Goal: Information Seeking & Learning: Learn about a topic

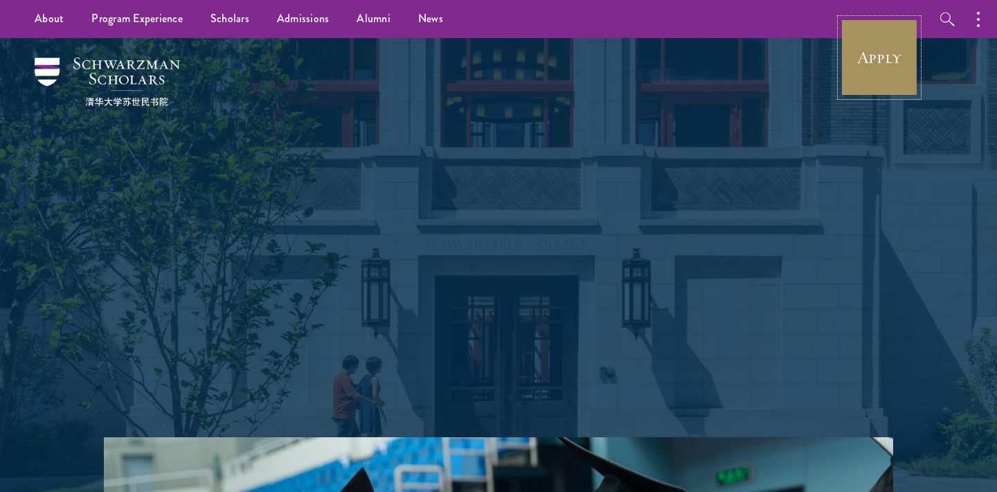
click at [872, 63] on link "Apply" at bounding box center [880, 58] width 78 height 78
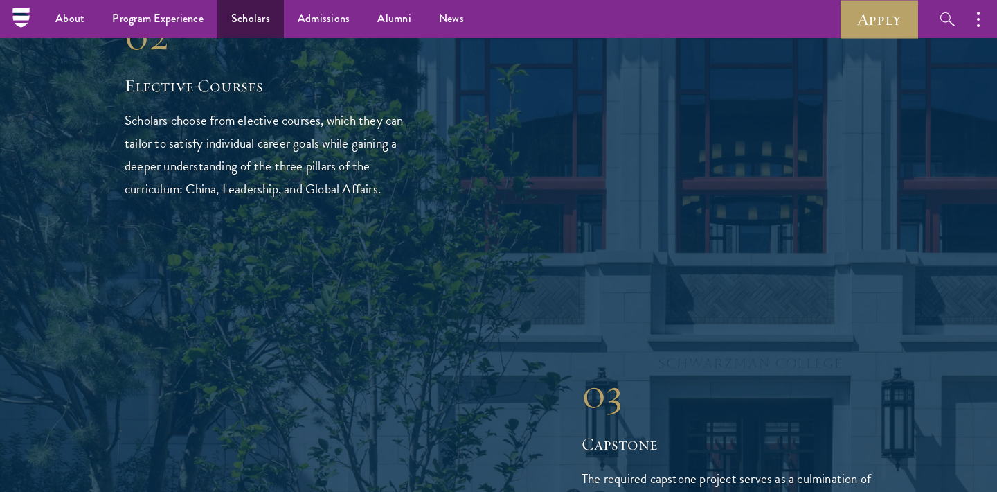
scroll to position [830, 0]
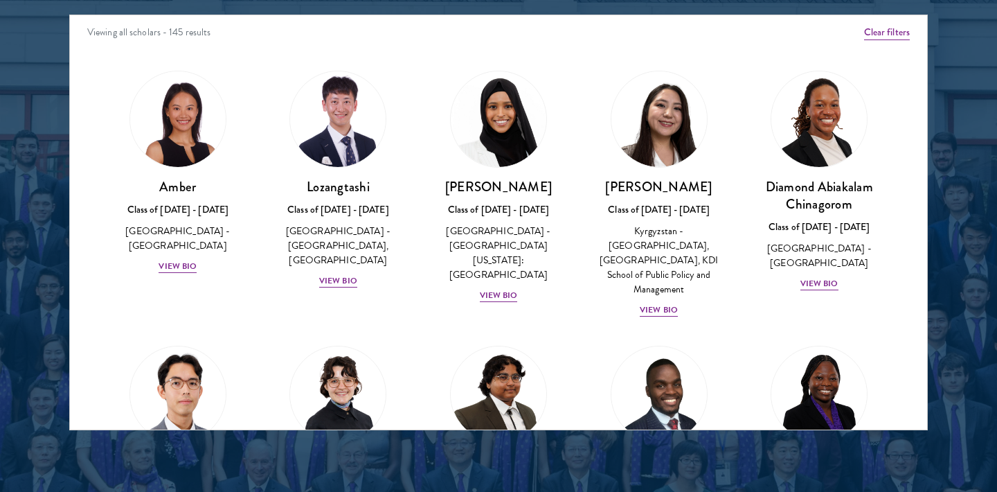
scroll to position [1831, 0]
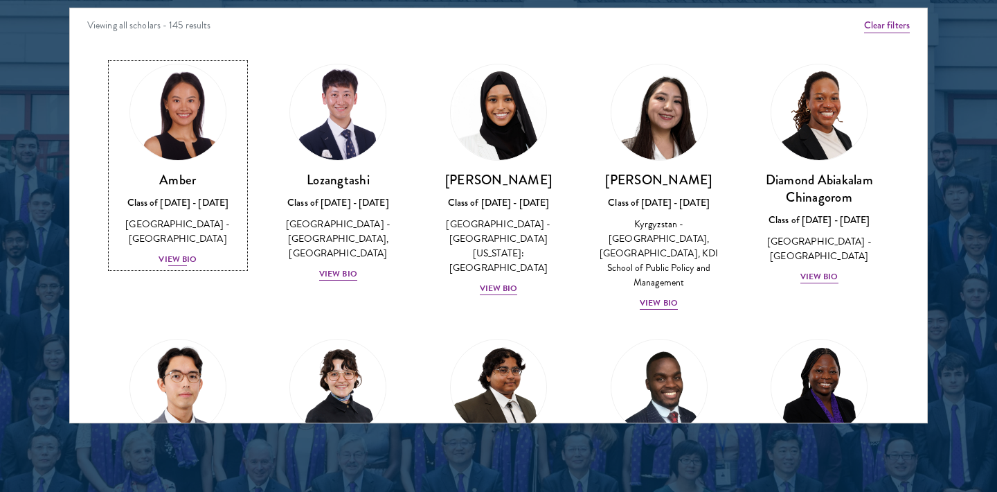
click at [195, 141] on img at bounding box center [177, 112] width 105 height 105
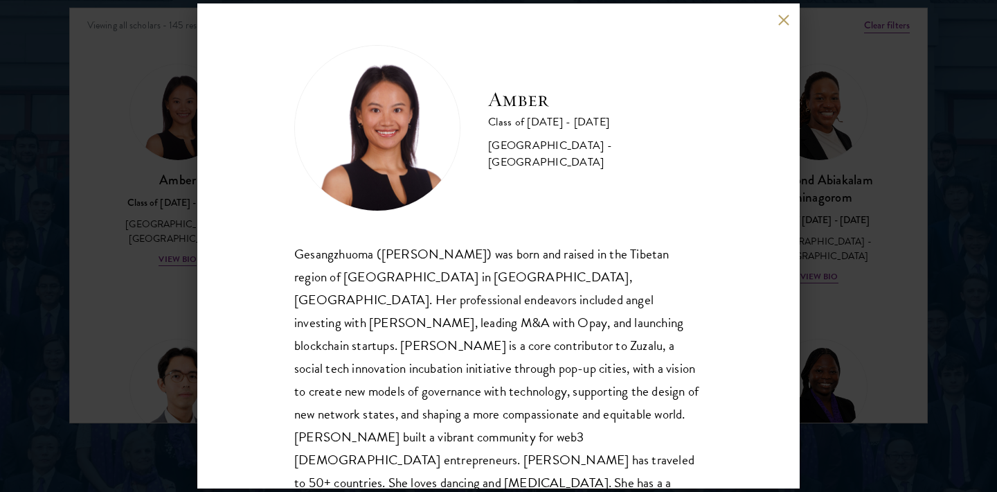
click at [783, 19] on button at bounding box center [784, 20] width 12 height 12
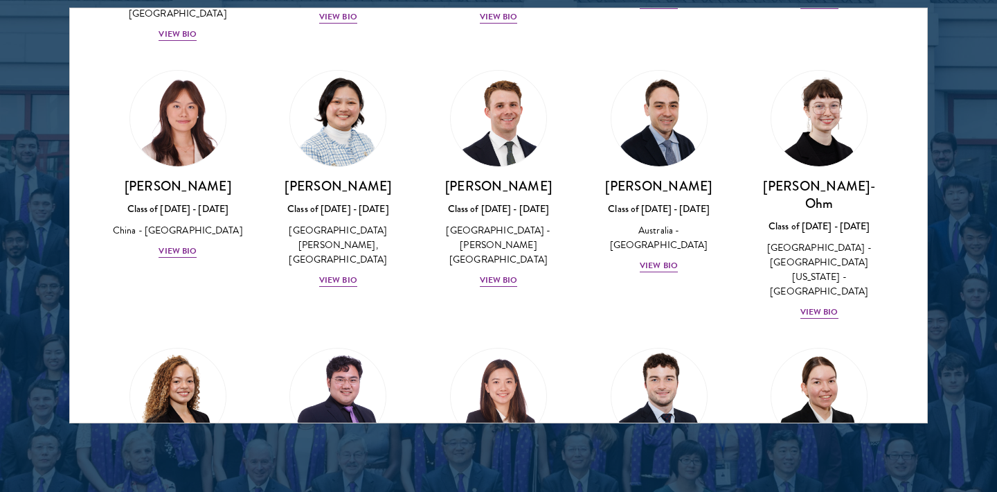
scroll to position [1300, 0]
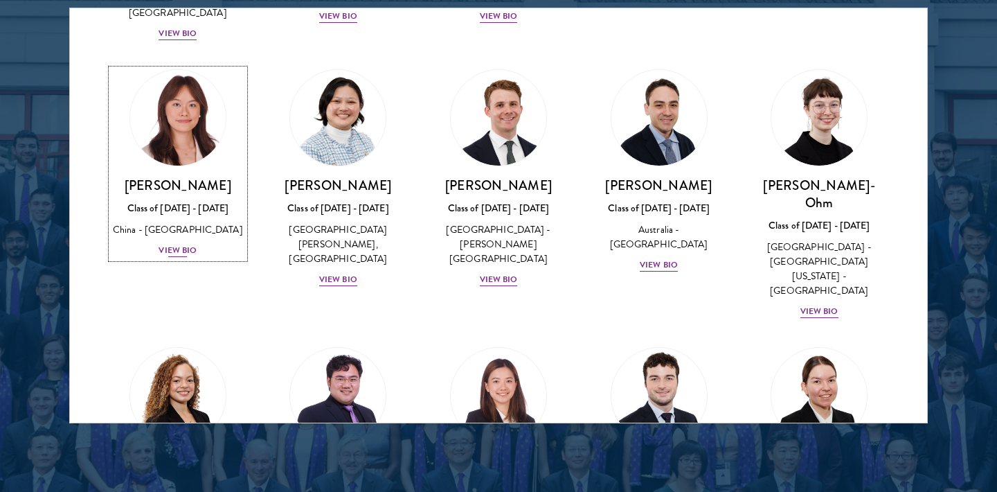
click at [197, 65] on img at bounding box center [177, 117] width 105 height 105
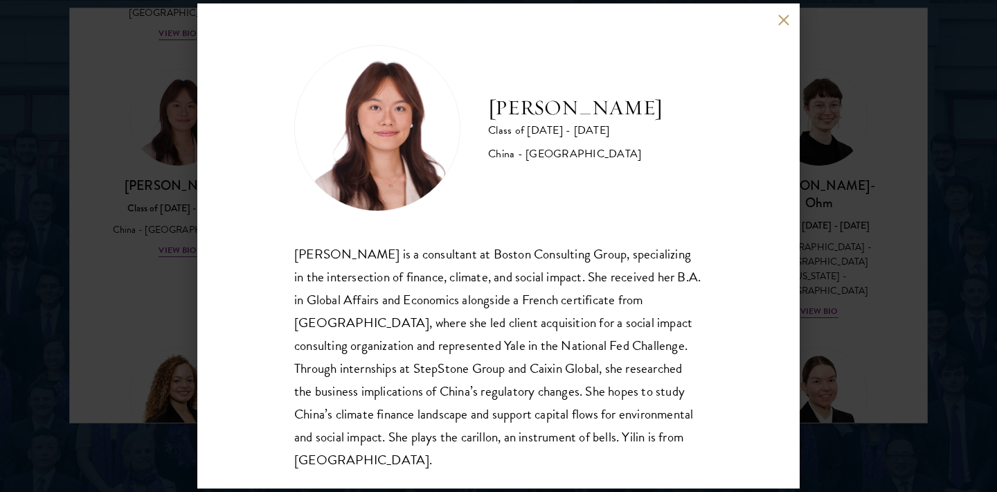
click at [786, 17] on button at bounding box center [784, 20] width 12 height 12
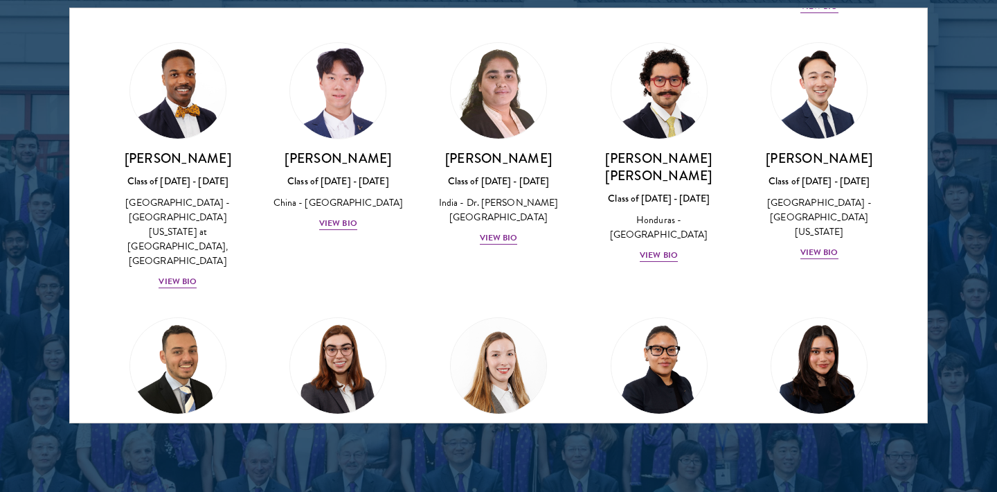
scroll to position [2974, 0]
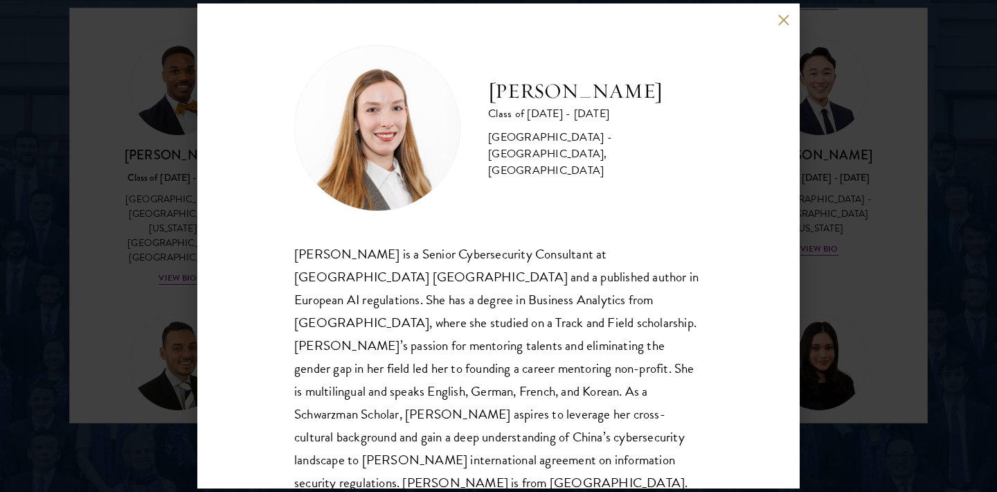
scroll to position [24, 0]
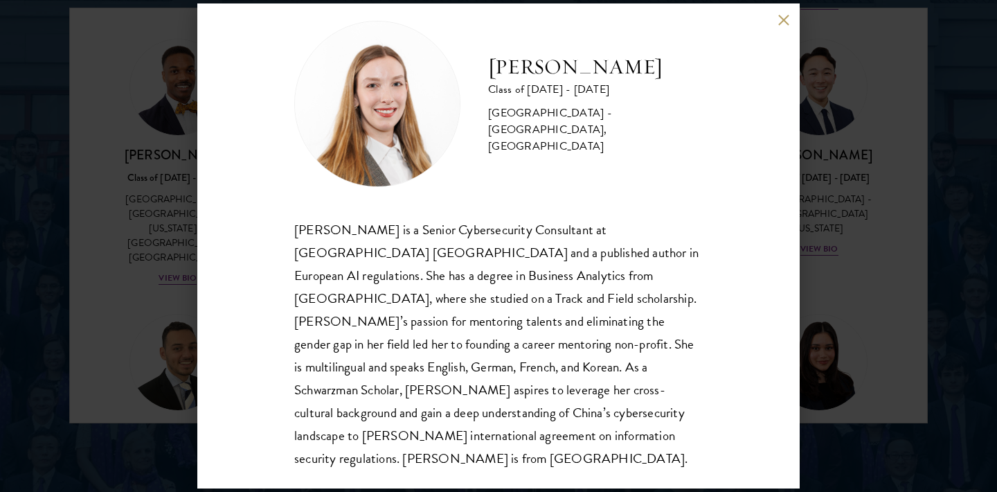
click at [785, 22] on button at bounding box center [784, 20] width 12 height 12
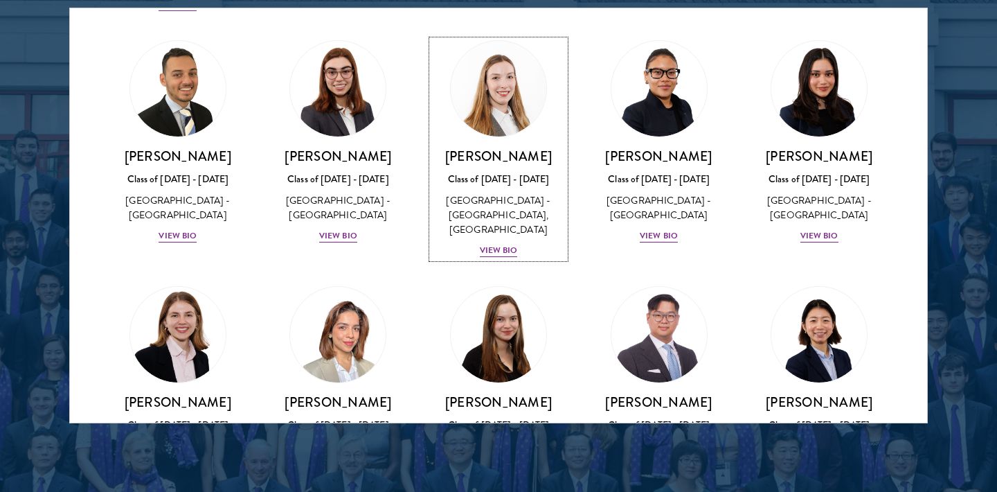
scroll to position [3250, 0]
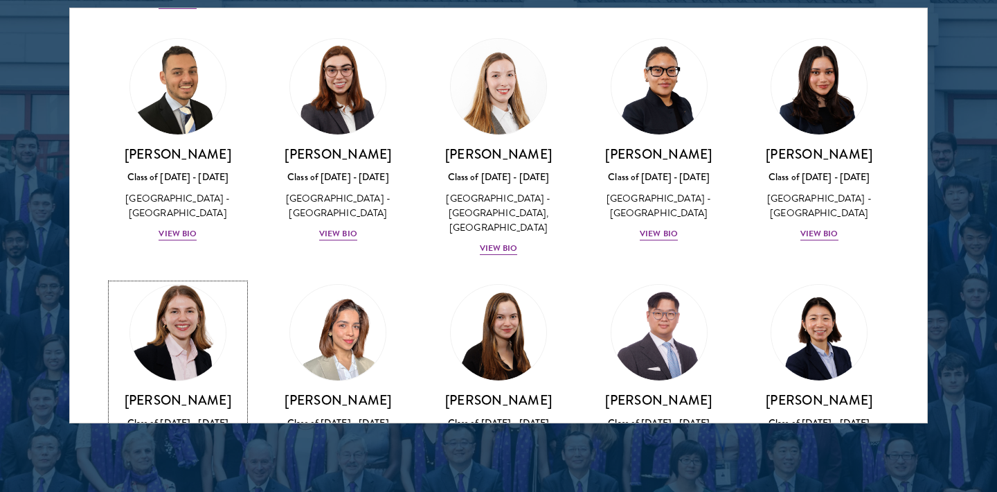
click at [166, 280] on img at bounding box center [177, 332] width 105 height 105
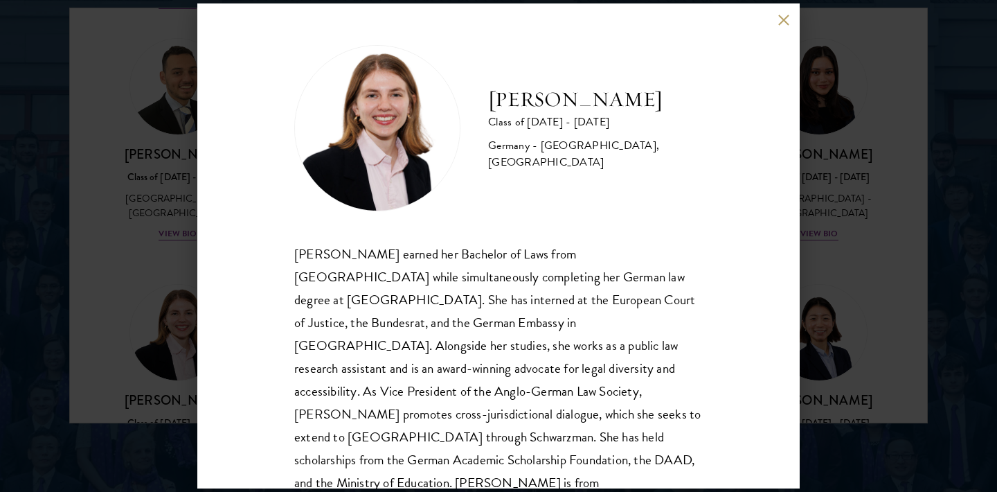
click at [781, 17] on button at bounding box center [784, 20] width 12 height 12
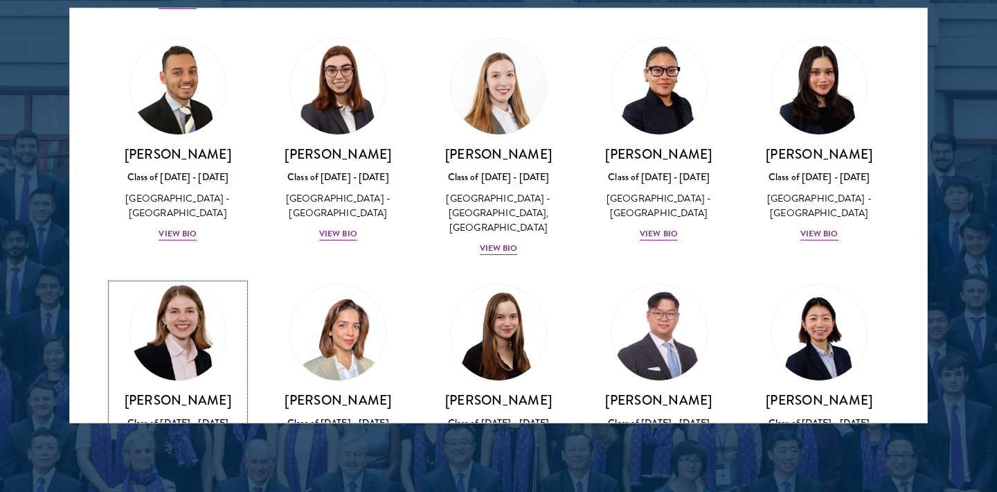
click at [139, 391] on h3 "[PERSON_NAME]" at bounding box center [178, 399] width 133 height 17
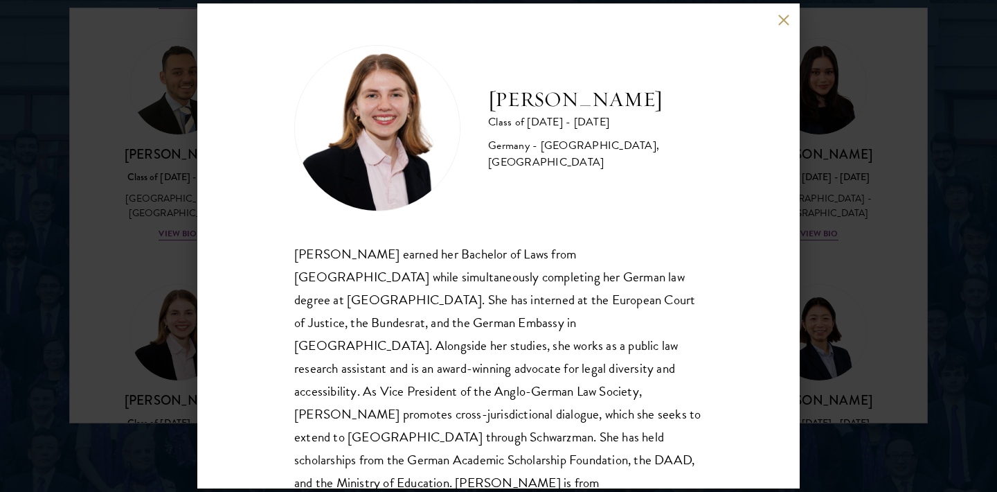
click at [780, 18] on button at bounding box center [784, 20] width 12 height 12
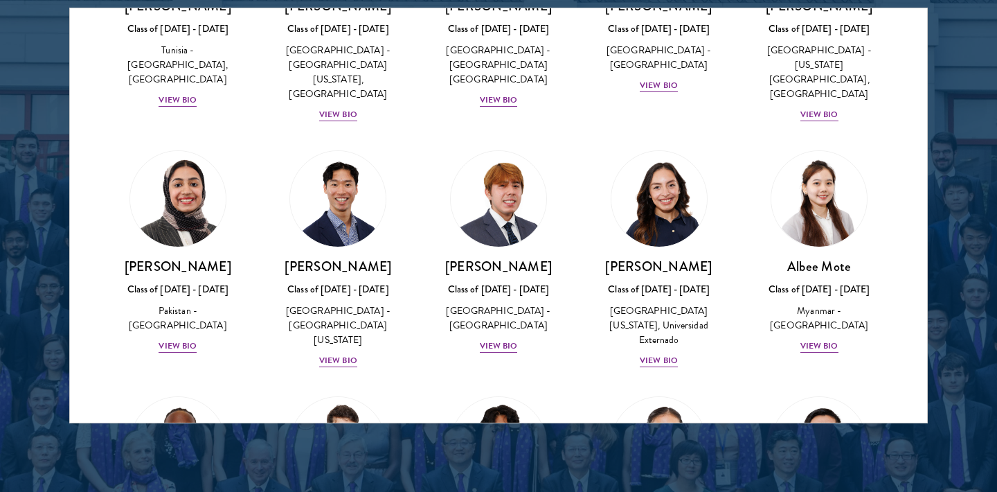
scroll to position [4658, 0]
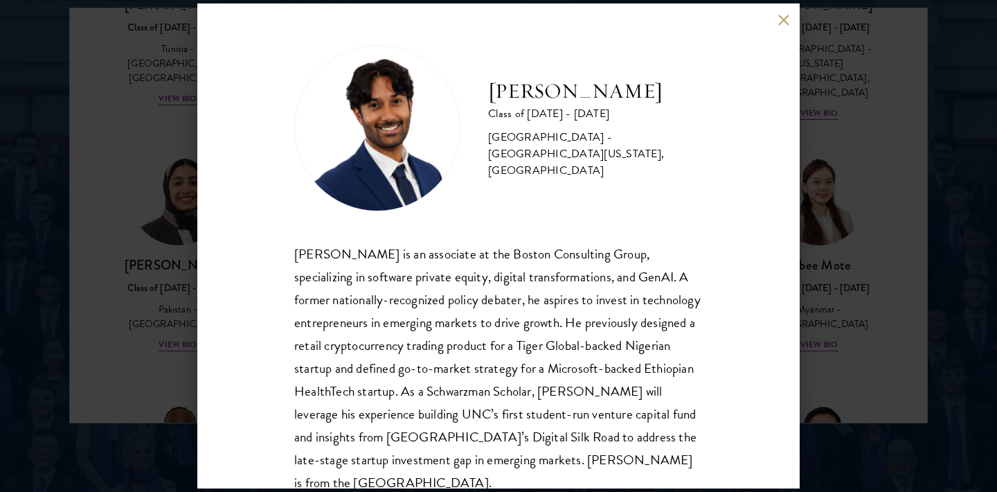
click at [783, 20] on button at bounding box center [784, 20] width 12 height 12
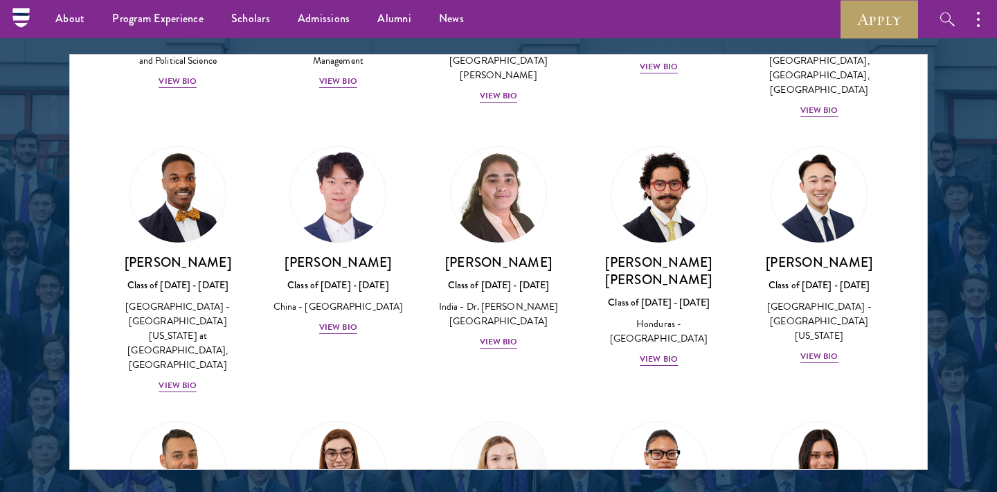
scroll to position [2901, 0]
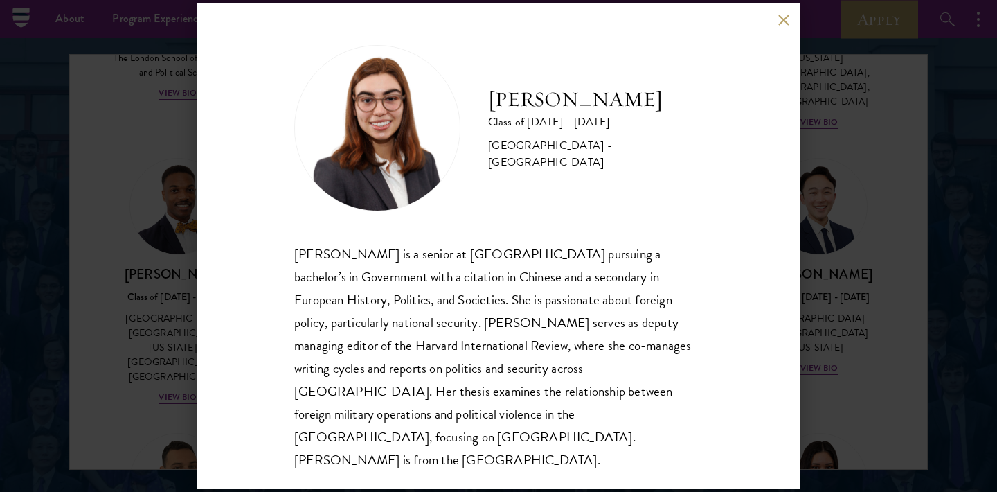
click at [787, 26] on button at bounding box center [784, 20] width 12 height 12
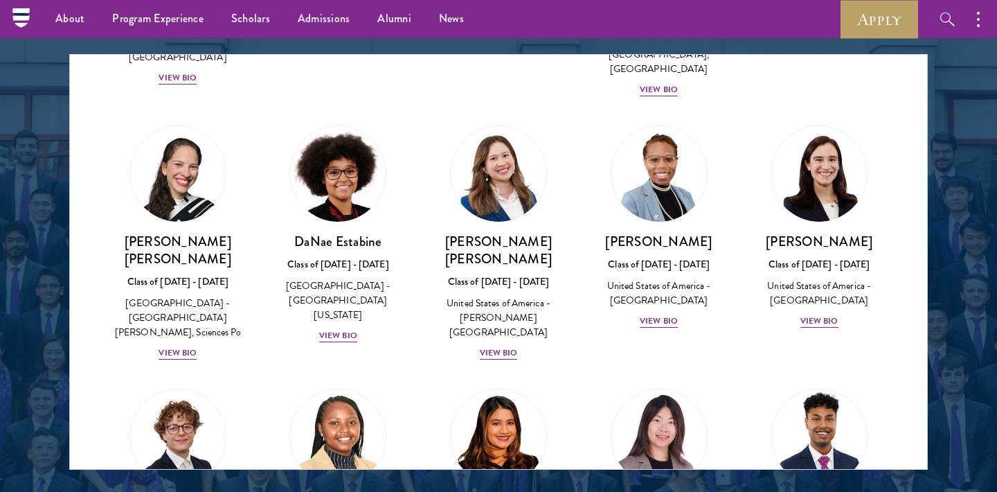
scroll to position [1845, 0]
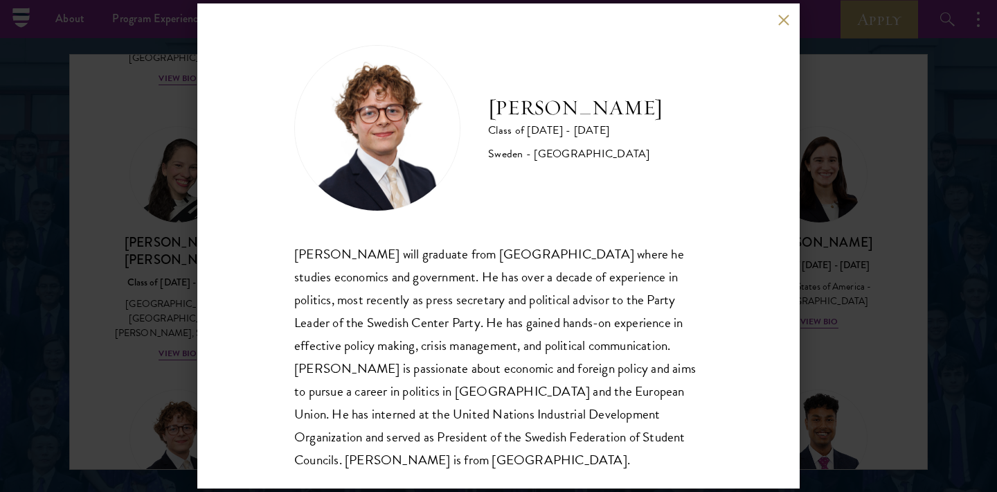
click at [784, 15] on button at bounding box center [784, 20] width 12 height 12
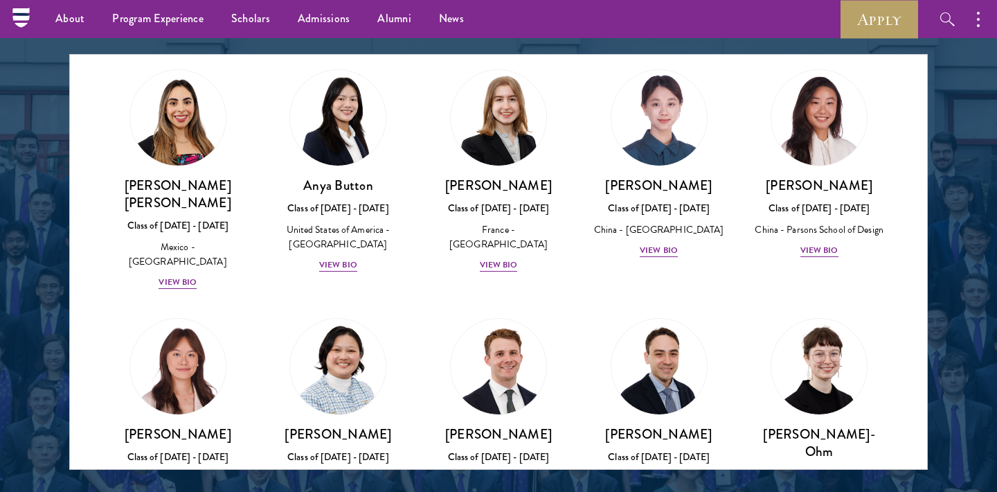
scroll to position [1083, 0]
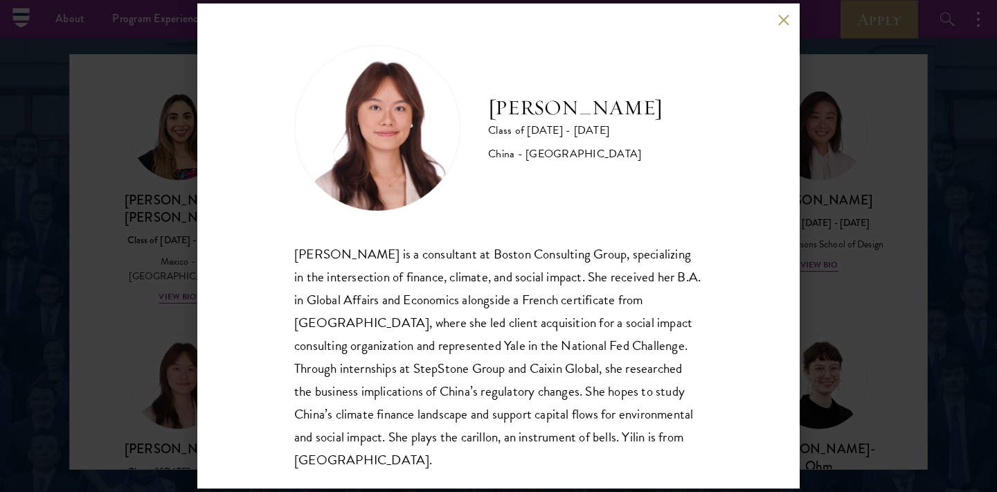
click at [785, 24] on button at bounding box center [784, 20] width 12 height 12
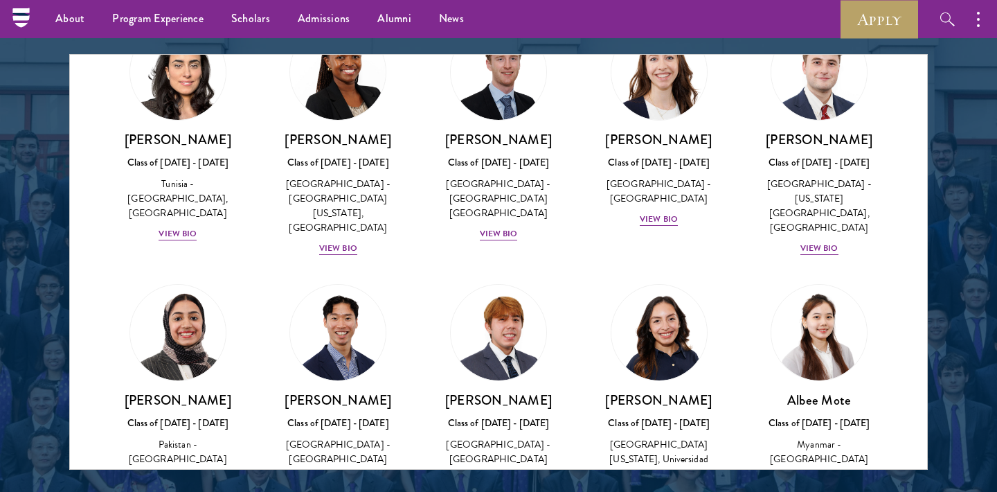
scroll to position [4583, 0]
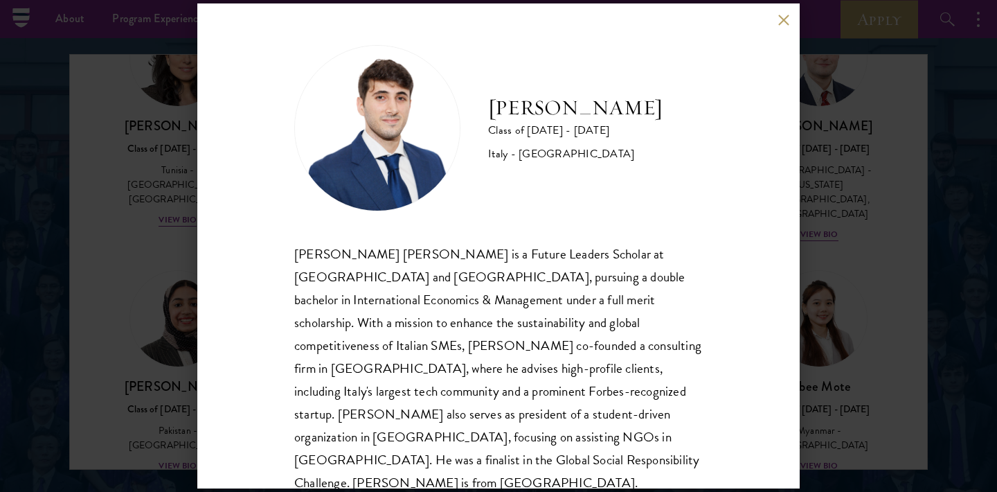
click at [779, 15] on button at bounding box center [784, 20] width 12 height 12
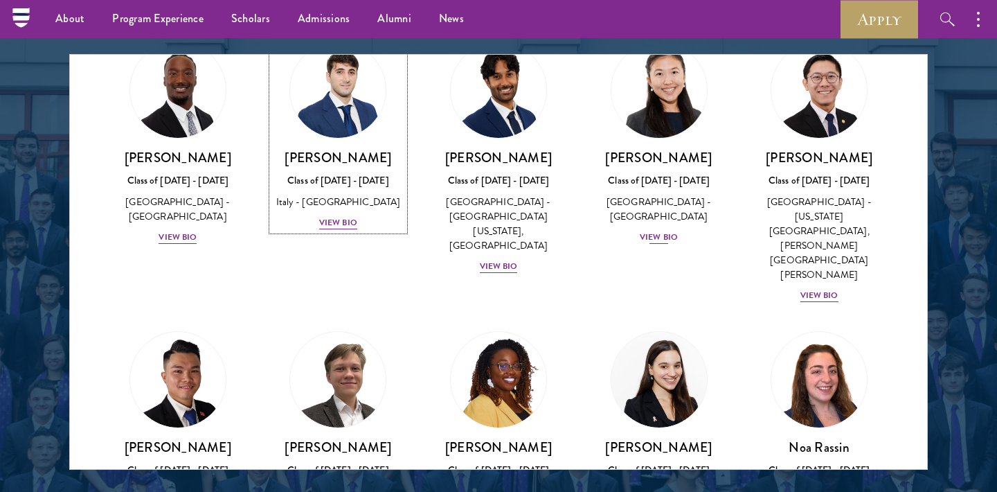
scroll to position [5059, 0]
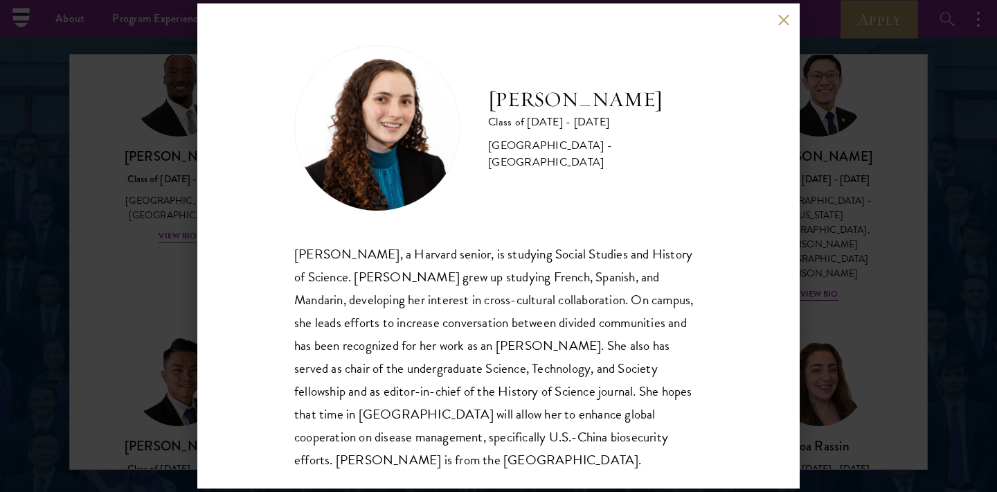
click at [784, 14] on button at bounding box center [784, 20] width 12 height 12
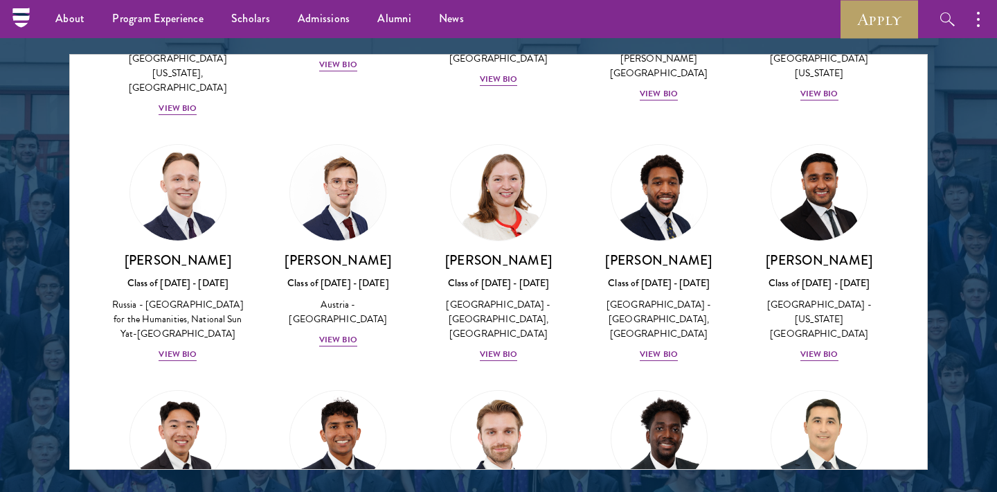
scroll to position [5999, 0]
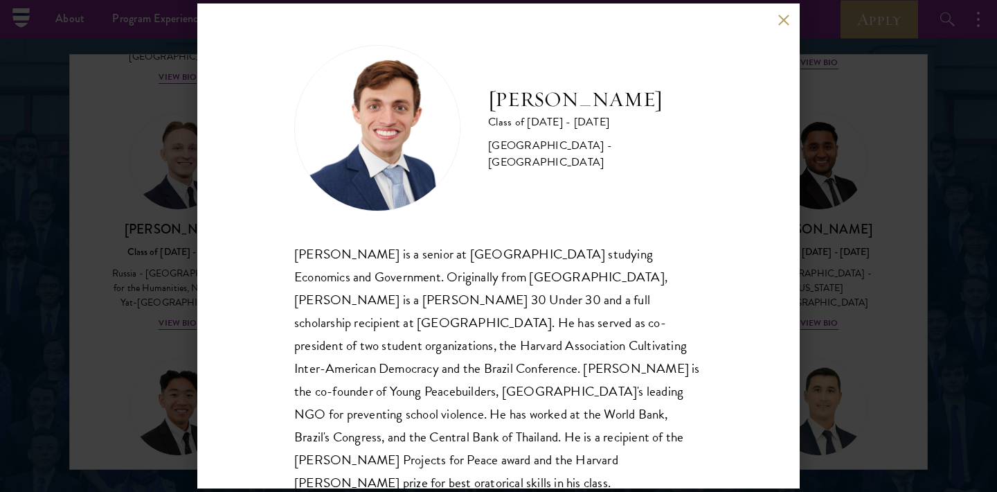
click at [779, 17] on button at bounding box center [784, 20] width 12 height 12
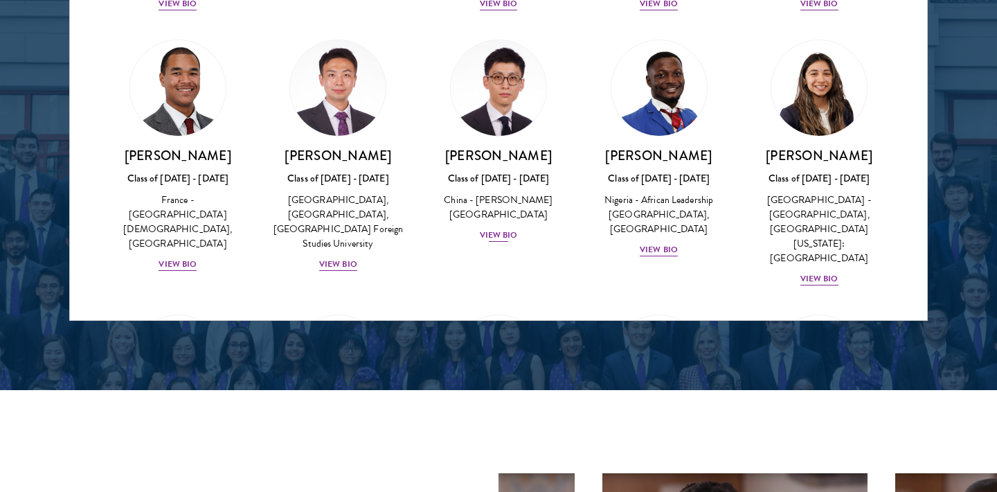
scroll to position [4131, 0]
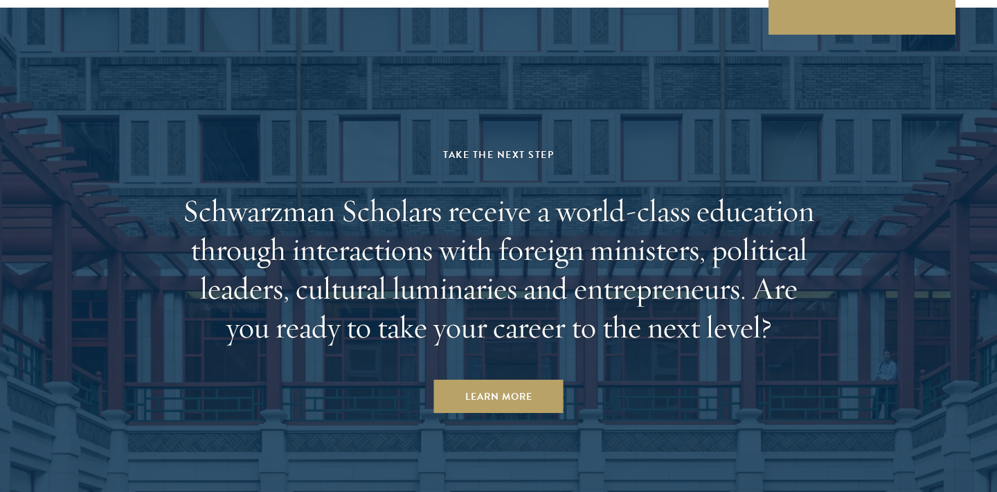
scroll to position [5822, 0]
